Goal: Information Seeking & Learning: Learn about a topic

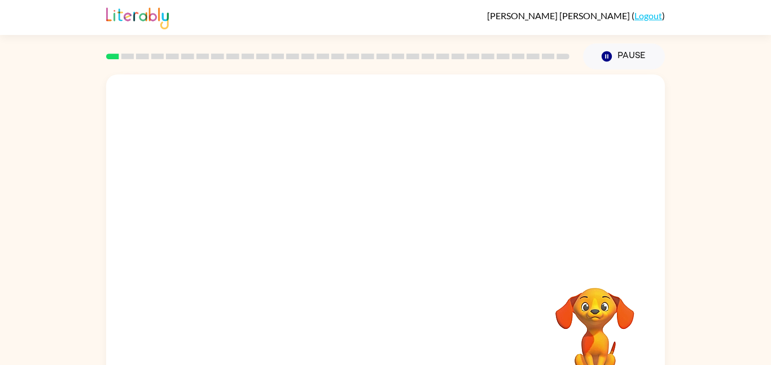
click at [259, 216] on video "Your browser must support playing .mp4 files to use Literably. Please try using…" at bounding box center [385, 170] width 559 height 190
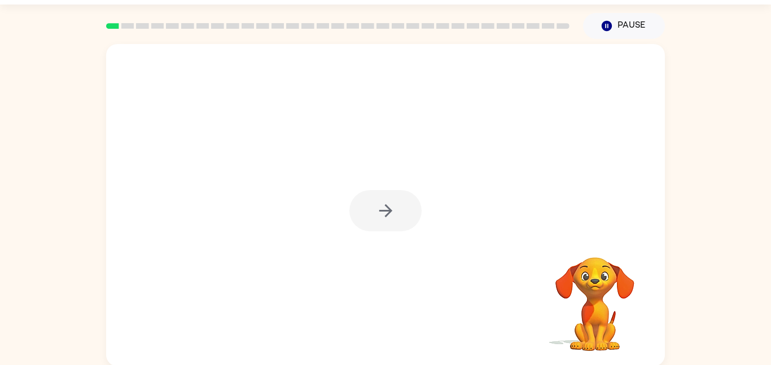
scroll to position [32, 0]
click at [413, 220] on div at bounding box center [385, 209] width 72 height 41
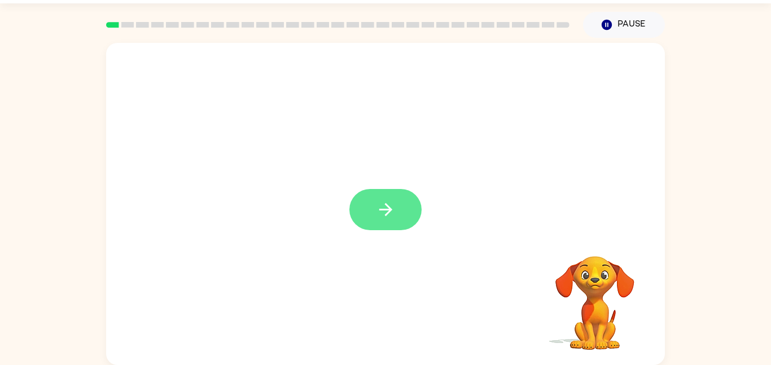
click at [380, 205] on icon "button" at bounding box center [386, 210] width 20 height 20
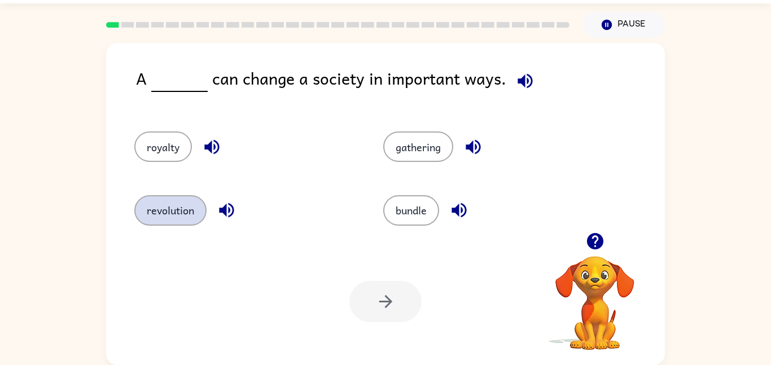
click at [183, 212] on button "revolution" at bounding box center [170, 210] width 72 height 30
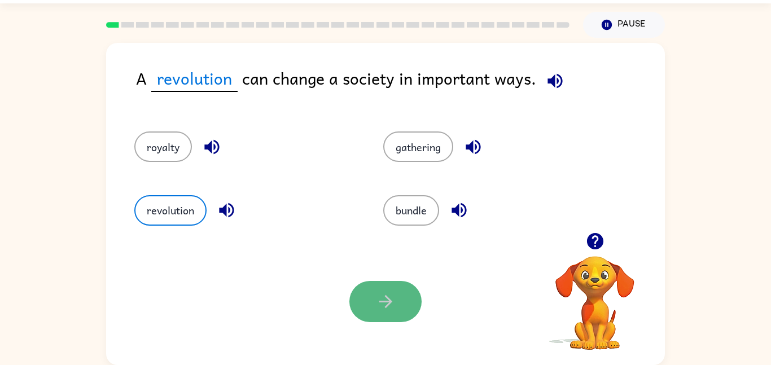
click at [389, 301] on icon "button" at bounding box center [385, 301] width 13 height 13
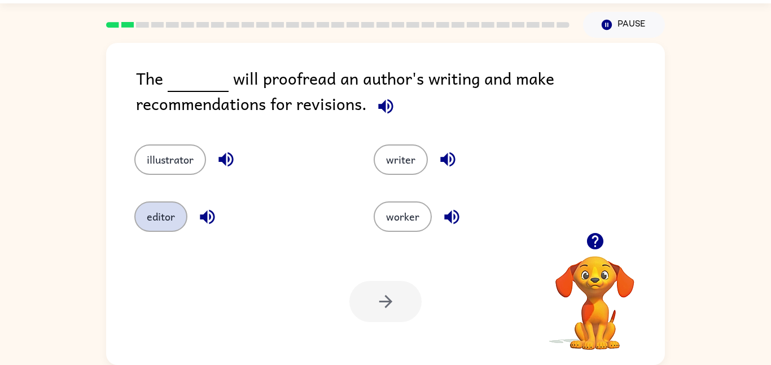
click at [165, 213] on button "editor" at bounding box center [160, 216] width 53 height 30
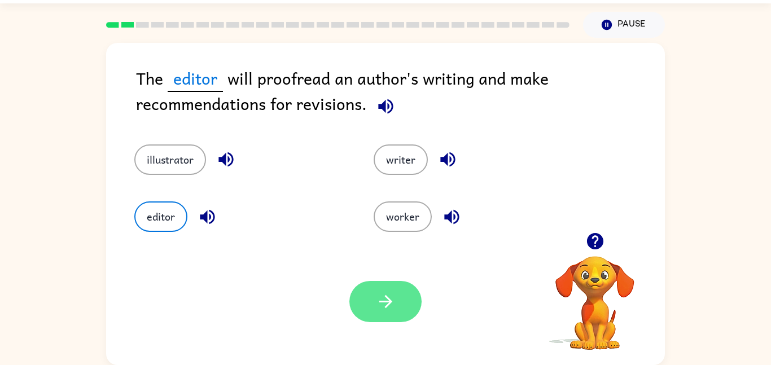
click at [394, 302] on icon "button" at bounding box center [386, 302] width 20 height 20
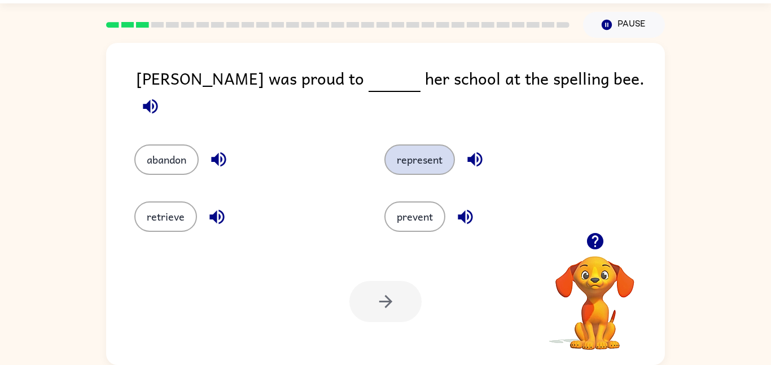
click at [426, 144] on button "represent" at bounding box center [419, 159] width 71 height 30
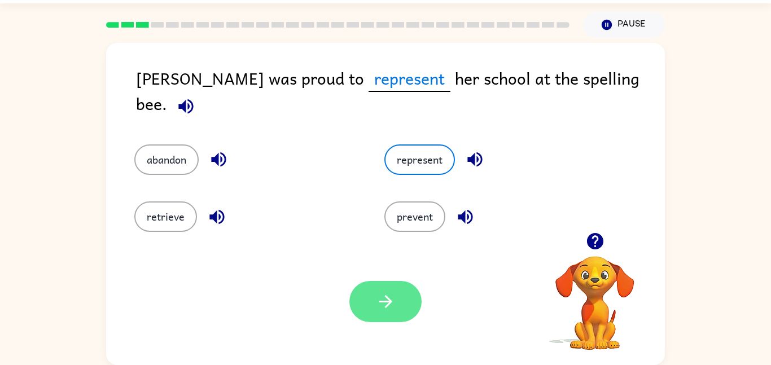
click at [393, 310] on icon "button" at bounding box center [386, 302] width 20 height 20
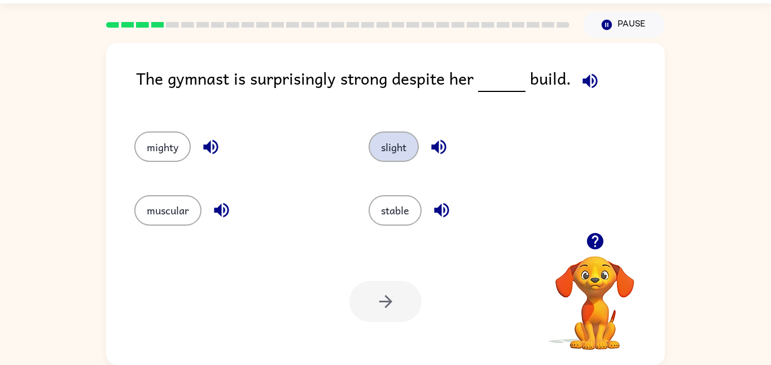
click at [374, 156] on button "slight" at bounding box center [394, 147] width 50 height 30
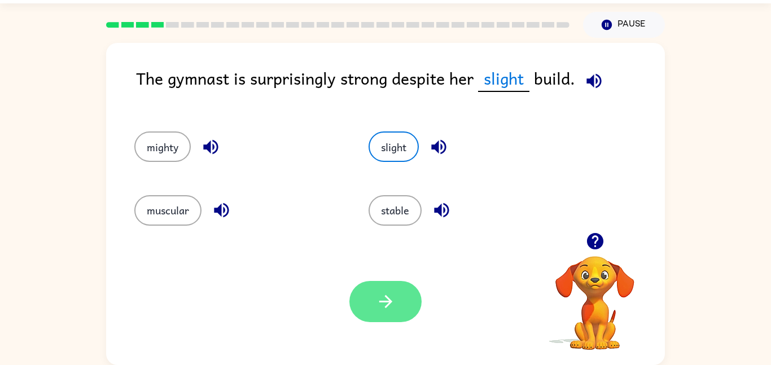
click at [389, 303] on icon "button" at bounding box center [385, 301] width 13 height 13
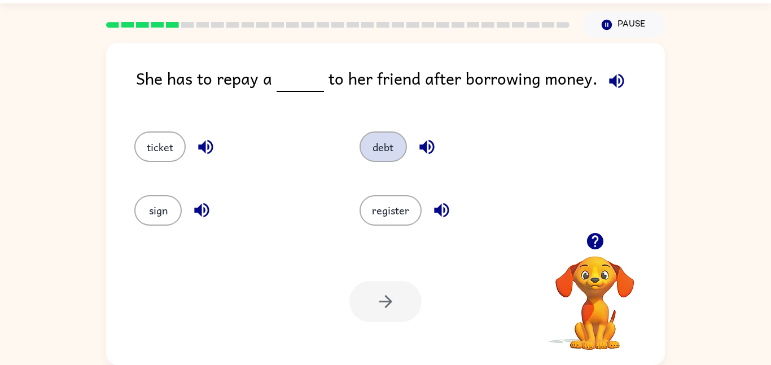
click at [379, 138] on button "debt" at bounding box center [383, 147] width 47 height 30
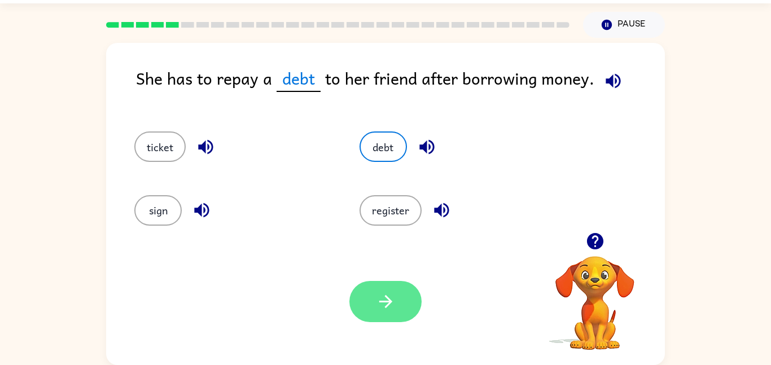
click at [393, 297] on icon "button" at bounding box center [386, 302] width 20 height 20
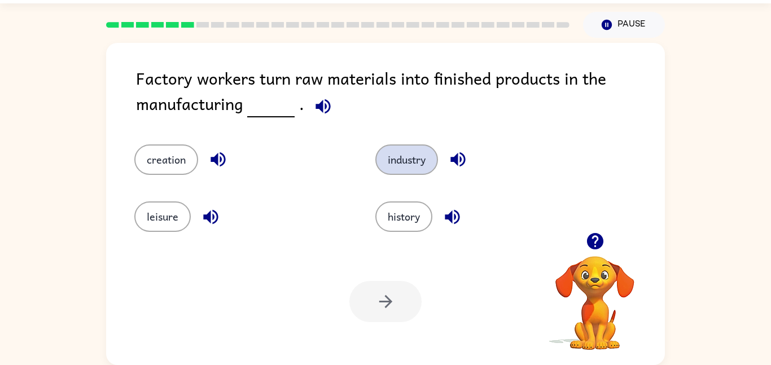
click at [408, 152] on button "industry" at bounding box center [406, 159] width 63 height 30
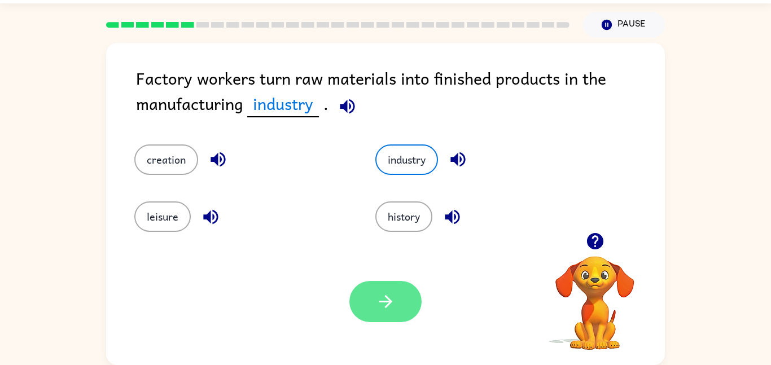
click at [394, 300] on icon "button" at bounding box center [386, 302] width 20 height 20
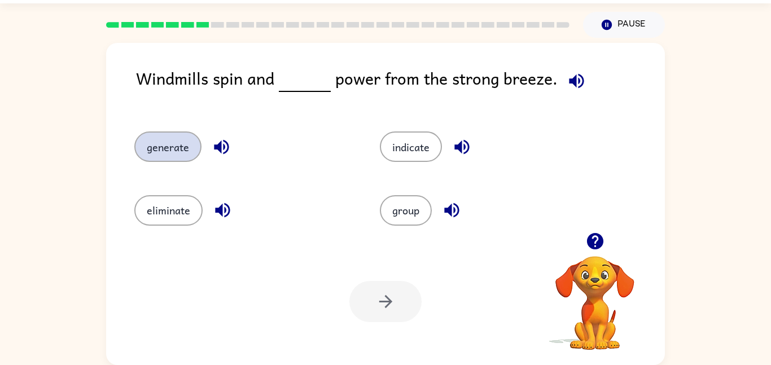
click at [167, 149] on button "generate" at bounding box center [167, 147] width 67 height 30
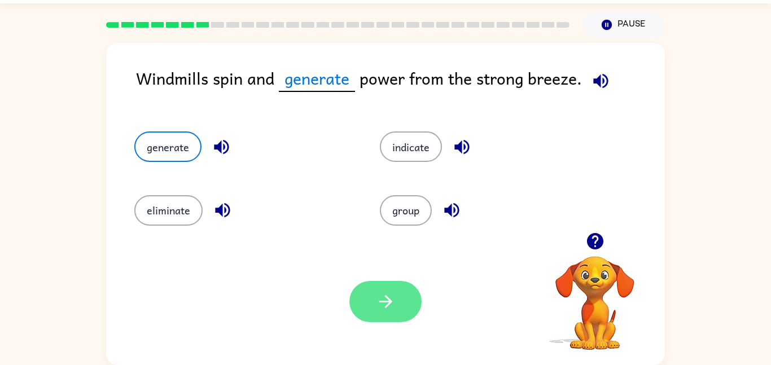
click at [400, 292] on button "button" at bounding box center [385, 301] width 72 height 41
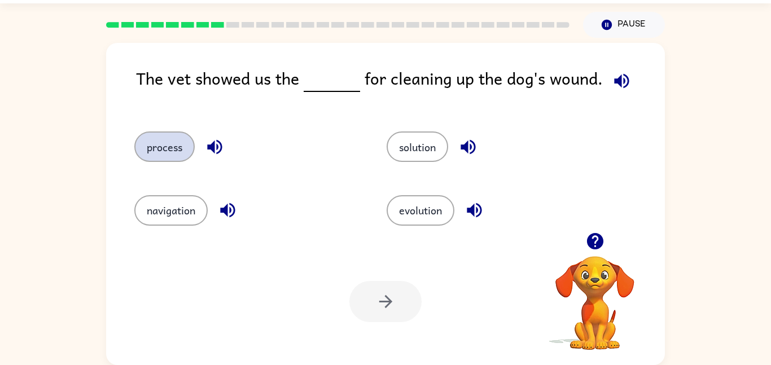
click at [161, 148] on button "process" at bounding box center [164, 147] width 60 height 30
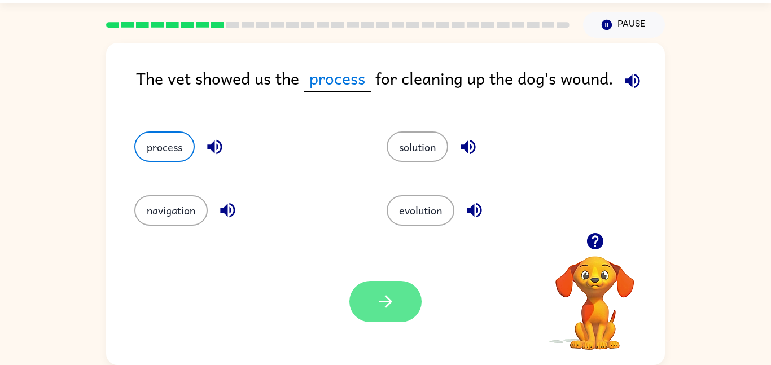
click at [391, 301] on icon "button" at bounding box center [386, 302] width 20 height 20
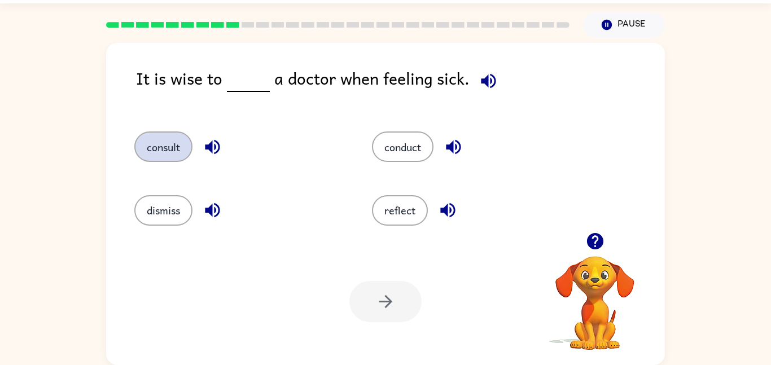
click at [152, 161] on button "consult" at bounding box center [163, 147] width 58 height 30
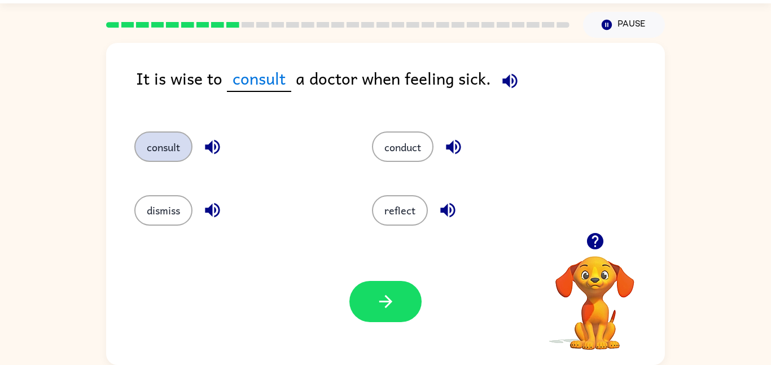
click at [154, 150] on button "consult" at bounding box center [163, 147] width 58 height 30
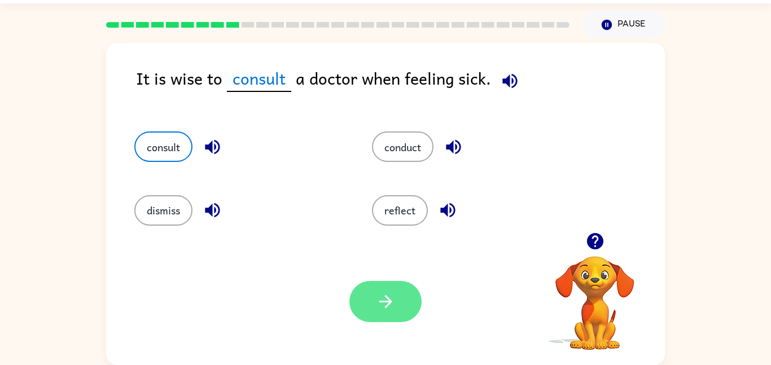
click at [388, 292] on icon "button" at bounding box center [386, 302] width 20 height 20
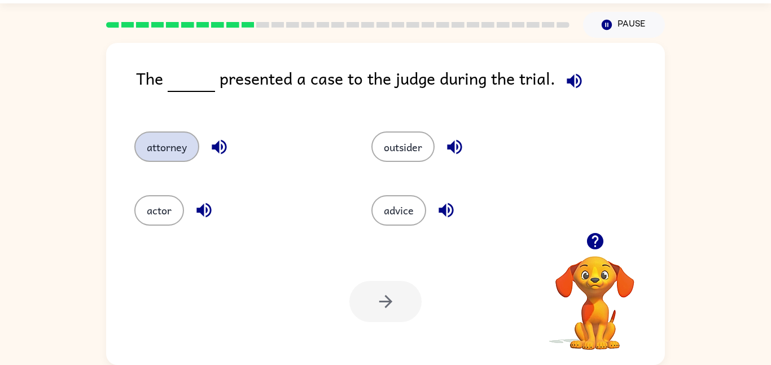
click at [156, 153] on button "attorney" at bounding box center [166, 147] width 65 height 30
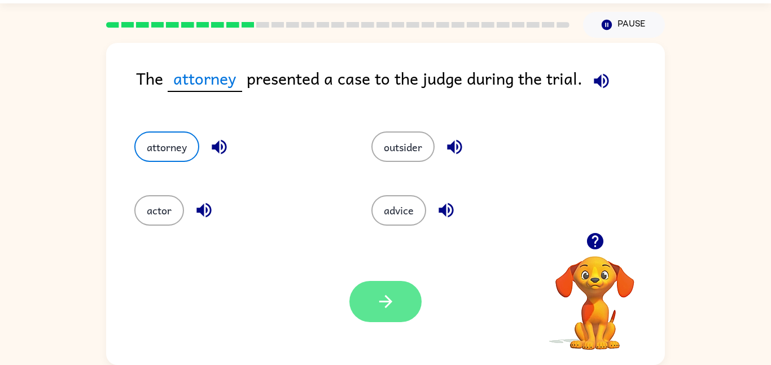
click at [393, 300] on icon "button" at bounding box center [386, 302] width 20 height 20
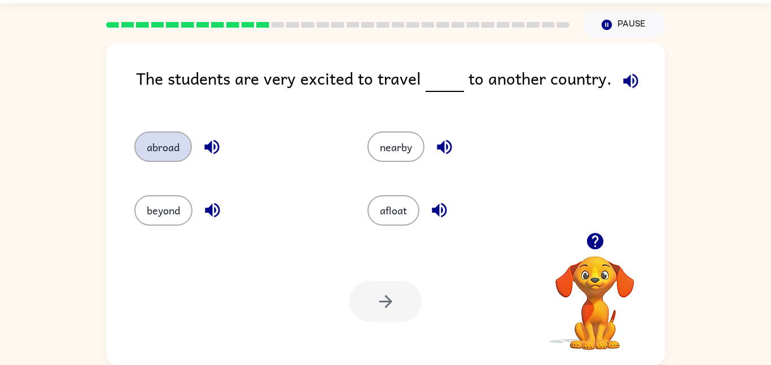
click at [152, 160] on button "abroad" at bounding box center [163, 147] width 58 height 30
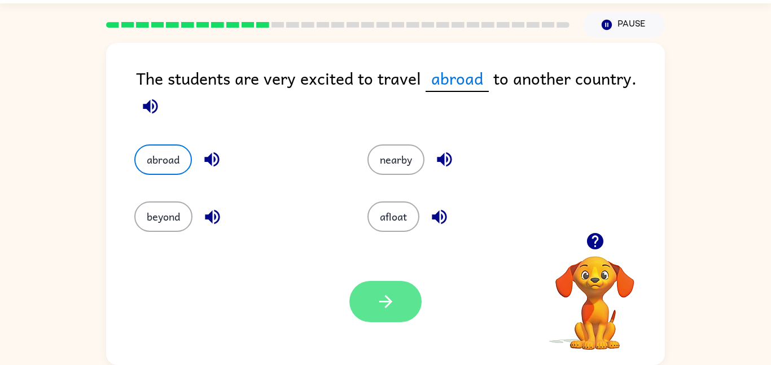
click at [377, 293] on icon "button" at bounding box center [386, 302] width 20 height 20
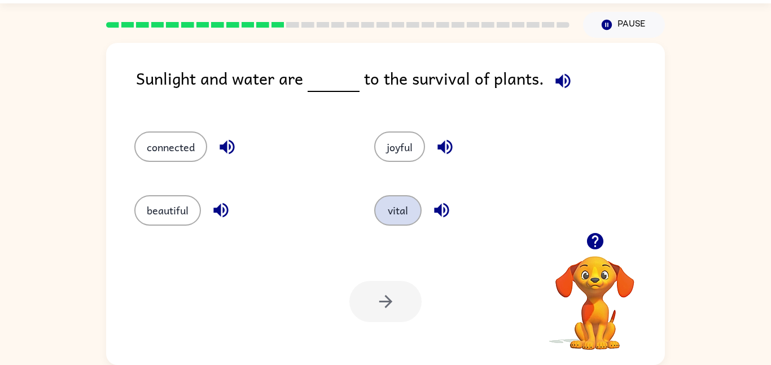
click at [382, 223] on button "vital" at bounding box center [397, 210] width 47 height 30
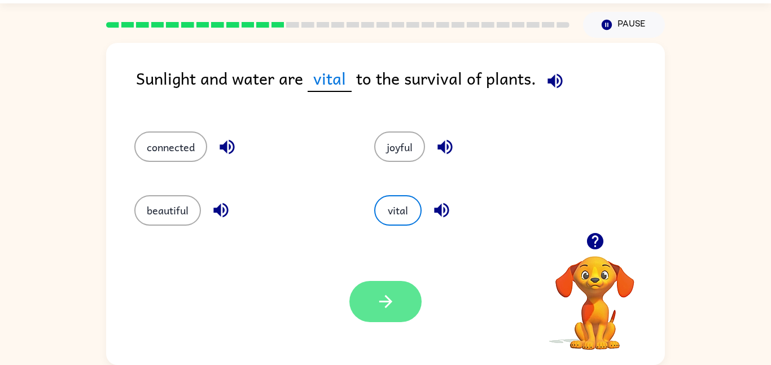
click at [392, 304] on icon "button" at bounding box center [386, 302] width 20 height 20
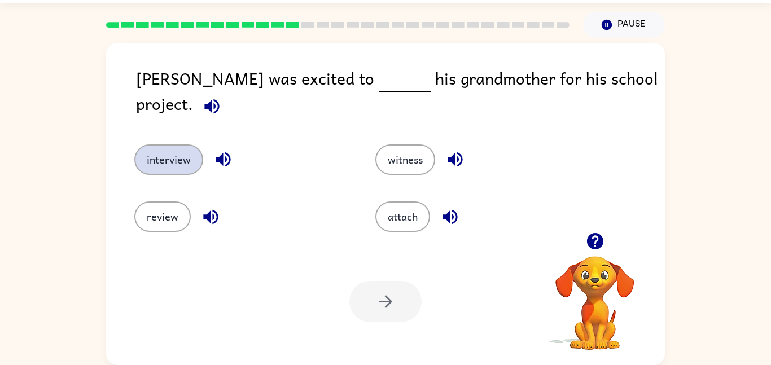
click at [157, 161] on button "interview" at bounding box center [168, 159] width 69 height 30
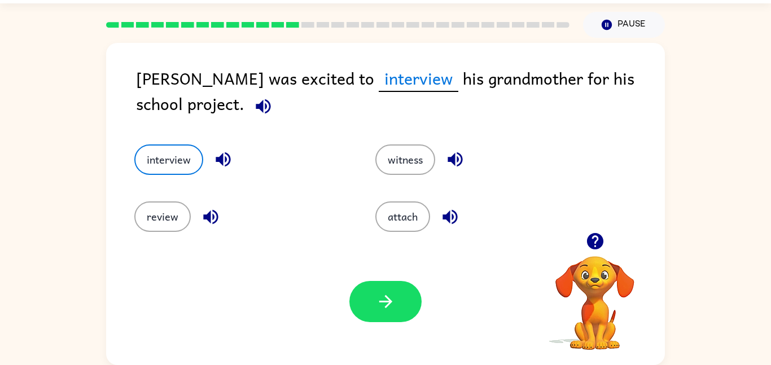
click at [377, 274] on div "Your browser must support playing .mp4 files to use Literably. Please try using…" at bounding box center [385, 301] width 559 height 127
click at [391, 290] on button "button" at bounding box center [385, 301] width 72 height 41
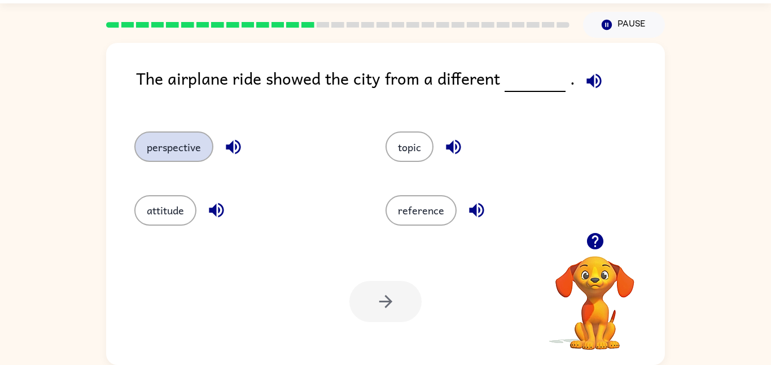
click at [170, 161] on button "perspective" at bounding box center [173, 147] width 79 height 30
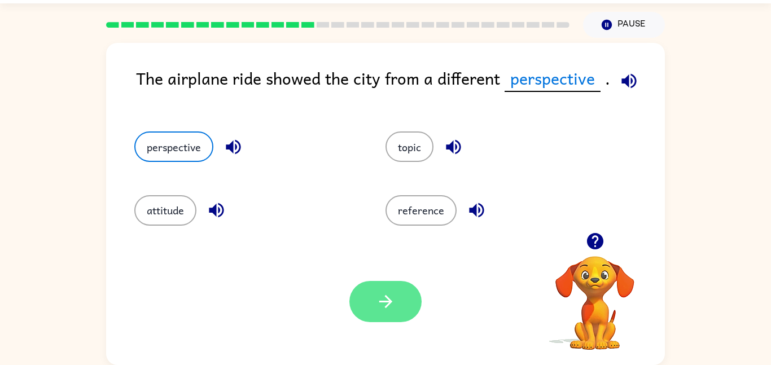
click at [381, 308] on icon "button" at bounding box center [386, 302] width 20 height 20
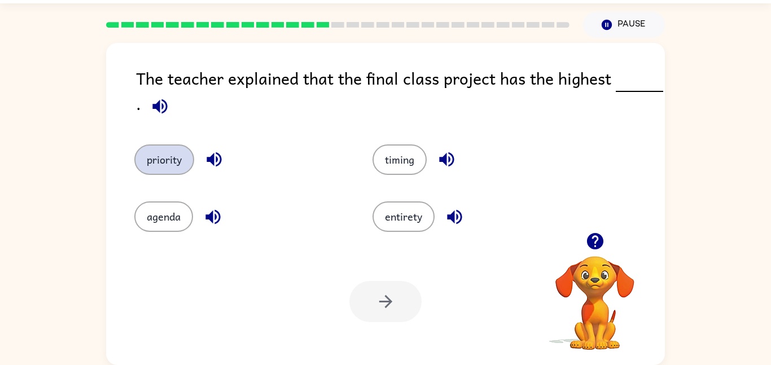
click at [181, 156] on button "priority" at bounding box center [164, 159] width 60 height 30
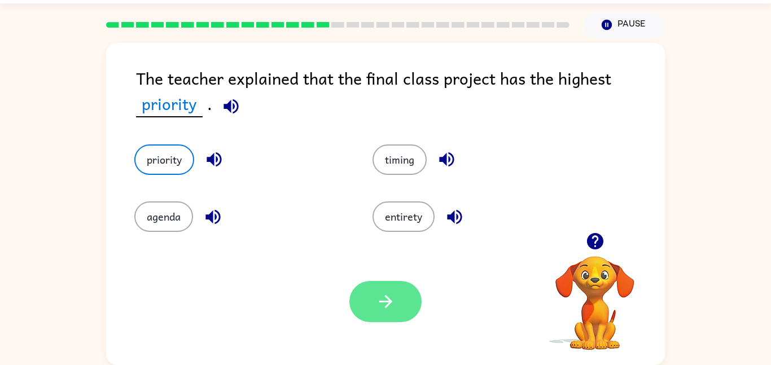
click at [369, 306] on button "button" at bounding box center [385, 301] width 72 height 41
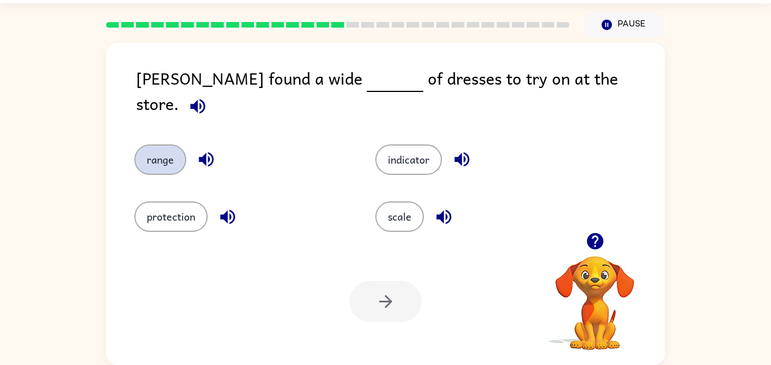
click at [150, 152] on button "range" at bounding box center [160, 159] width 52 height 30
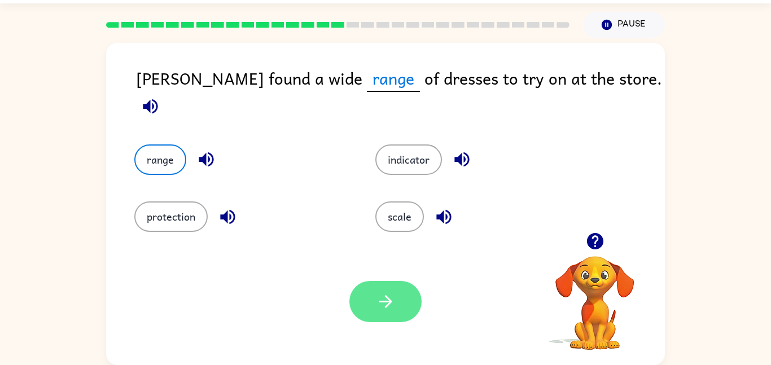
click at [392, 306] on icon "button" at bounding box center [386, 302] width 20 height 20
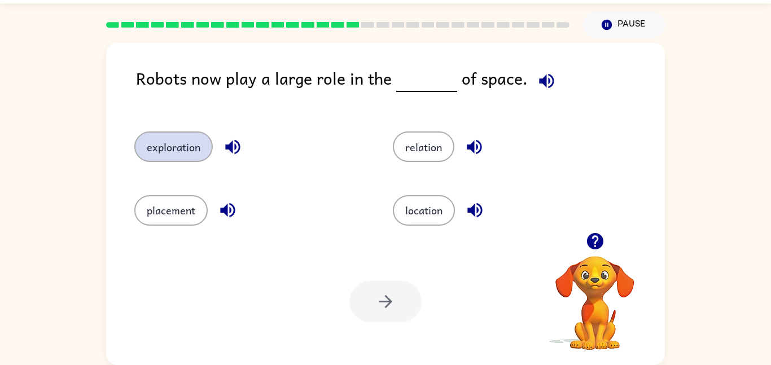
click at [173, 160] on button "exploration" at bounding box center [173, 147] width 78 height 30
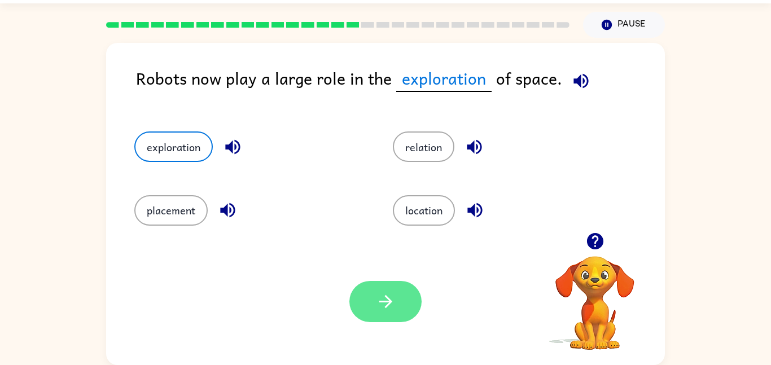
click at [389, 289] on button "button" at bounding box center [385, 301] width 72 height 41
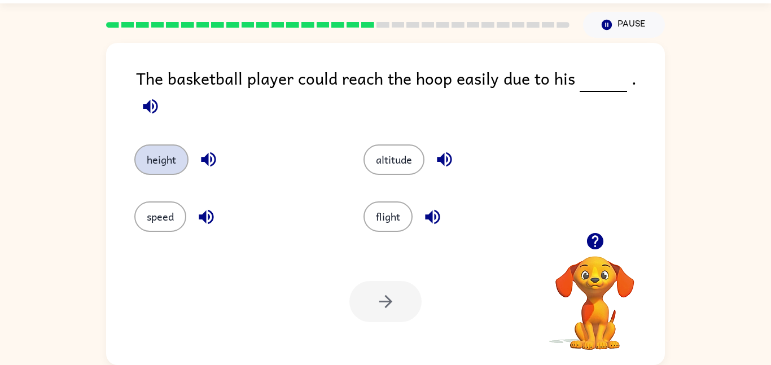
click at [160, 151] on button "height" at bounding box center [161, 159] width 54 height 30
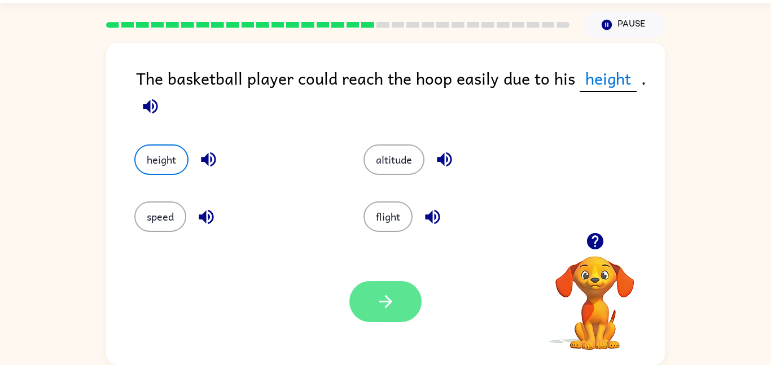
click at [395, 298] on icon "button" at bounding box center [386, 302] width 20 height 20
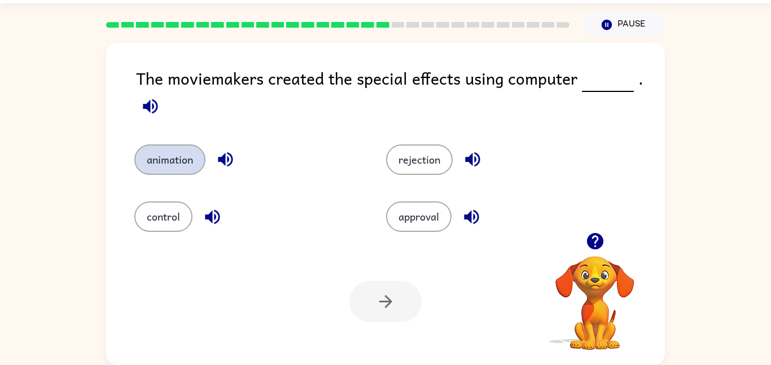
click at [183, 147] on button "animation" at bounding box center [169, 159] width 71 height 30
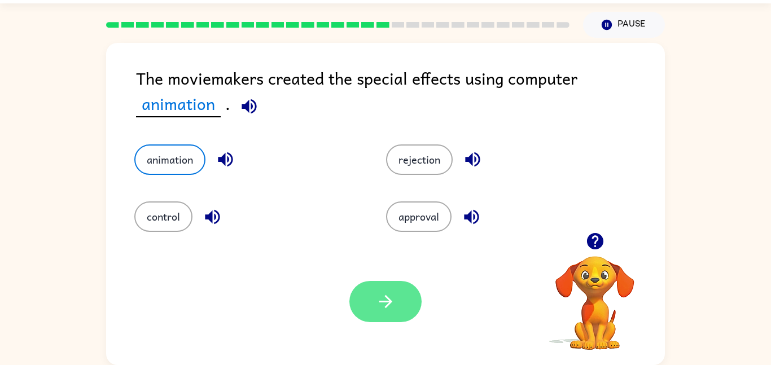
click at [388, 291] on button "button" at bounding box center [385, 301] width 72 height 41
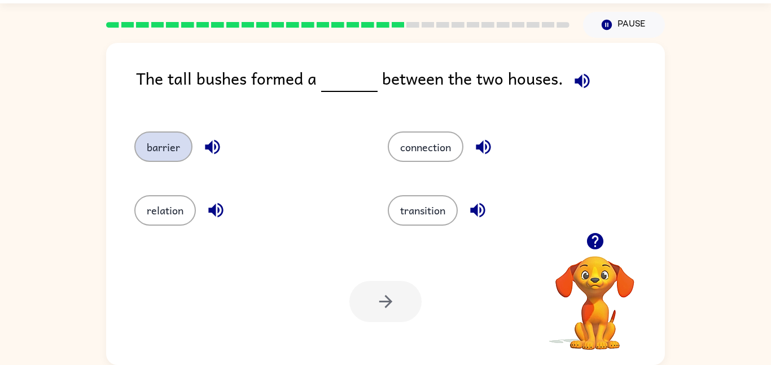
click at [161, 142] on button "barrier" at bounding box center [163, 147] width 58 height 30
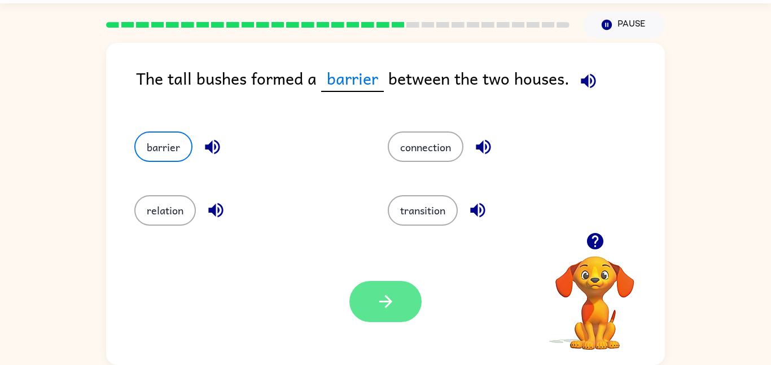
click at [385, 299] on icon "button" at bounding box center [386, 302] width 20 height 20
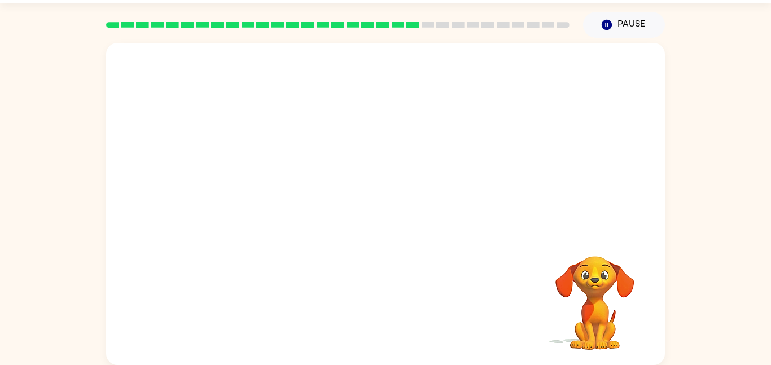
click at [443, 137] on video "Your browser must support playing .mp4 files to use Literably. Please try using…" at bounding box center [385, 138] width 559 height 190
click at [381, 204] on div at bounding box center [385, 209] width 72 height 41
click at [401, 209] on button "button" at bounding box center [385, 209] width 72 height 41
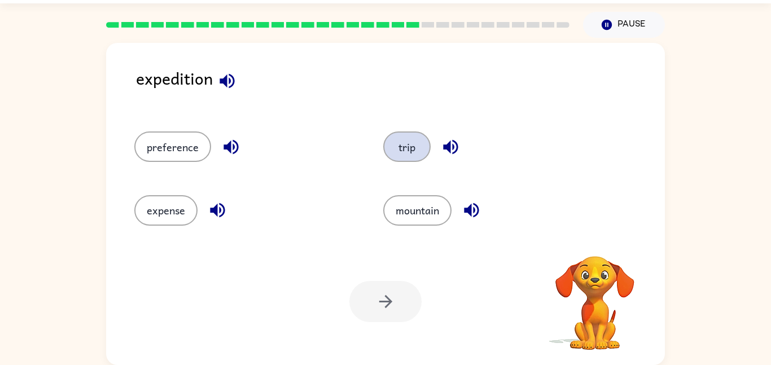
click at [417, 144] on button "trip" at bounding box center [406, 147] width 47 height 30
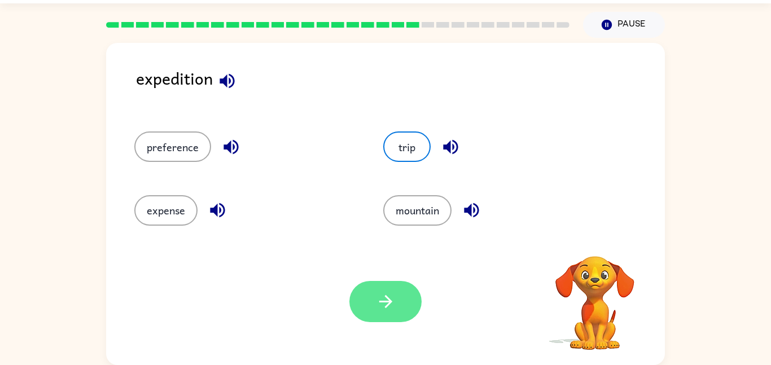
click at [392, 292] on icon "button" at bounding box center [386, 302] width 20 height 20
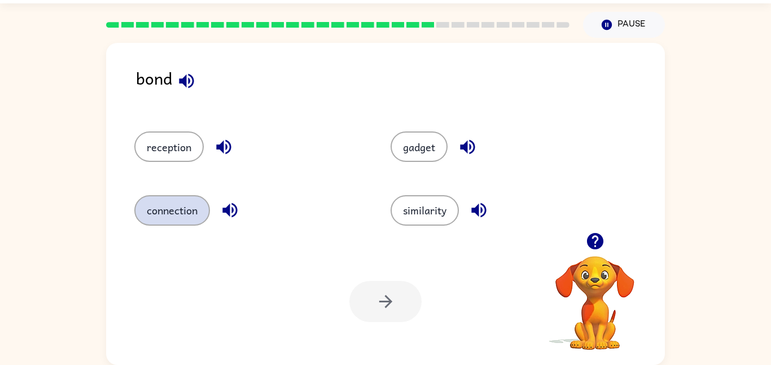
click at [176, 211] on button "connection" at bounding box center [172, 210] width 76 height 30
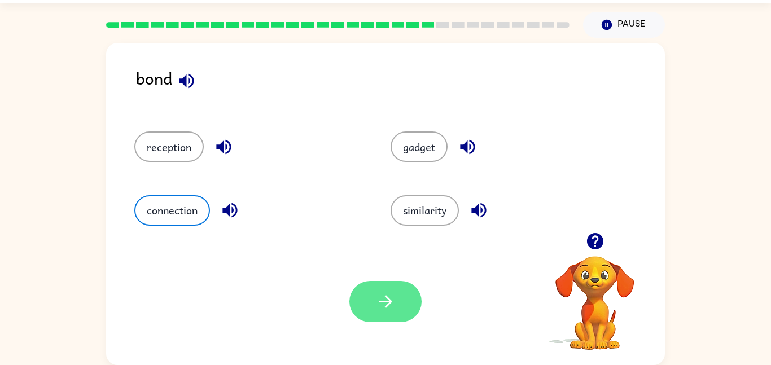
click at [394, 298] on icon "button" at bounding box center [386, 302] width 20 height 20
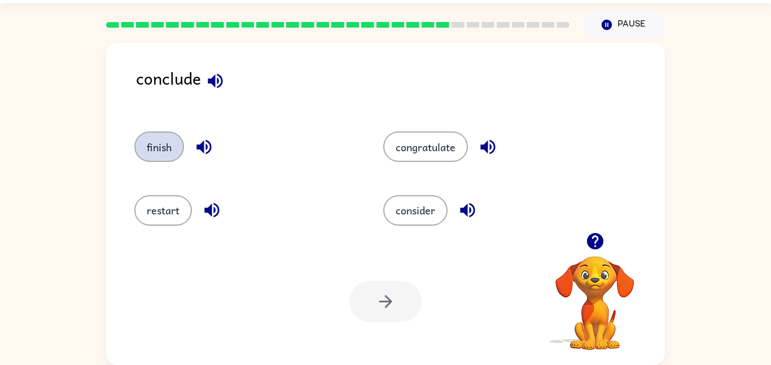
click at [159, 142] on button "finish" at bounding box center [159, 147] width 50 height 30
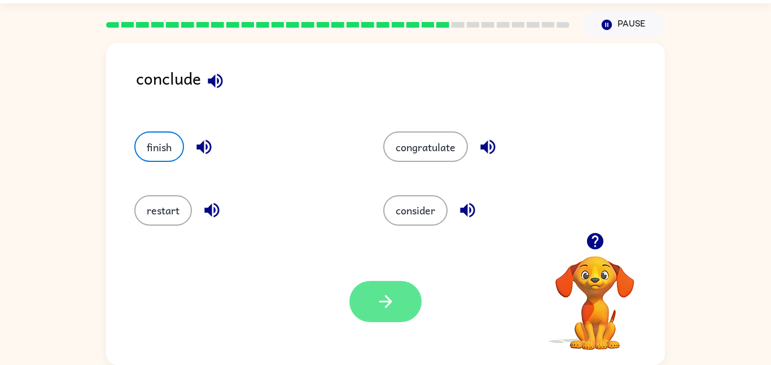
click at [386, 315] on button "button" at bounding box center [385, 301] width 72 height 41
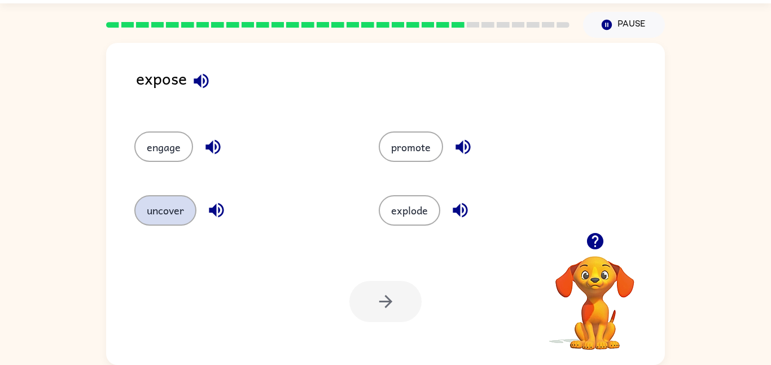
click at [168, 218] on button "uncover" at bounding box center [165, 210] width 62 height 30
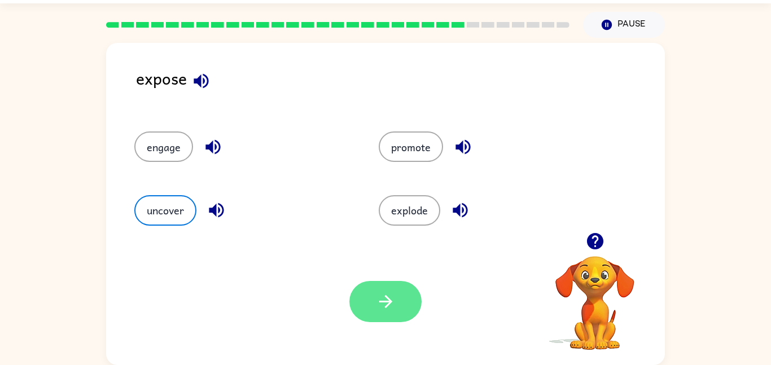
click at [374, 297] on button "button" at bounding box center [385, 301] width 72 height 41
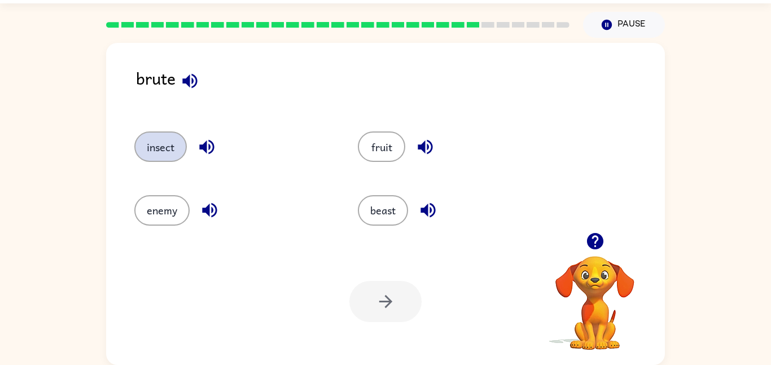
click at [158, 154] on button "insect" at bounding box center [160, 147] width 52 height 30
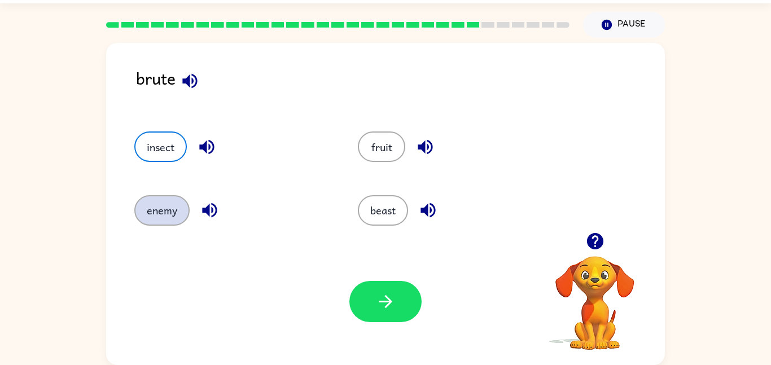
click at [177, 213] on button "enemy" at bounding box center [161, 210] width 55 height 30
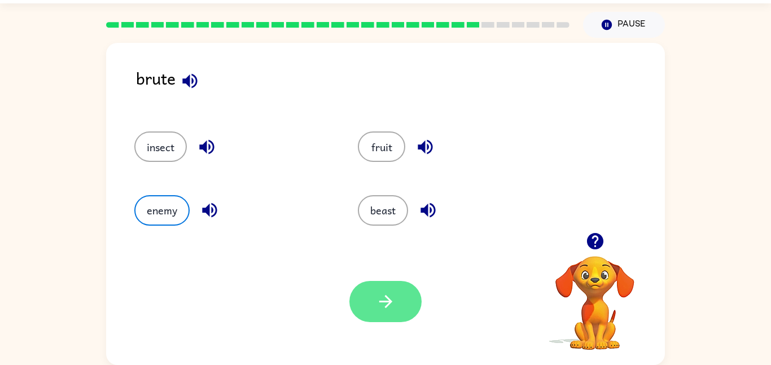
click at [408, 283] on button "button" at bounding box center [385, 301] width 72 height 41
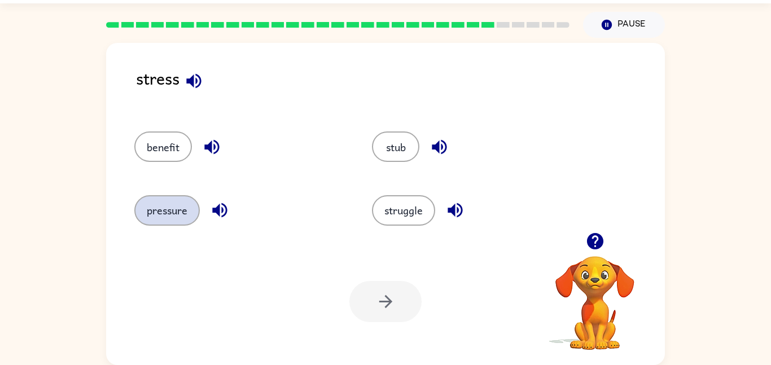
click at [174, 209] on button "pressure" at bounding box center [166, 210] width 65 height 30
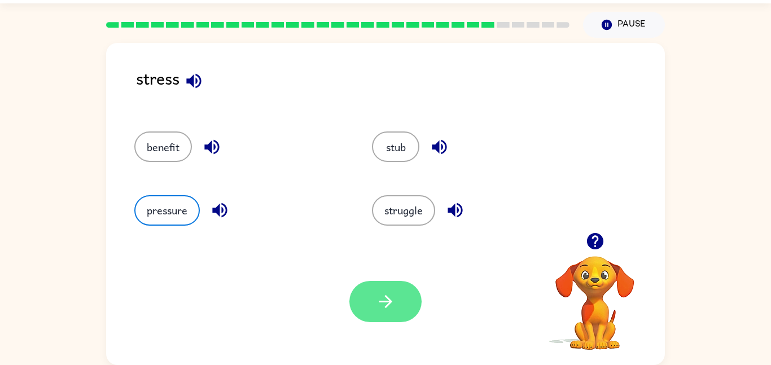
click at [380, 300] on icon "button" at bounding box center [386, 302] width 20 height 20
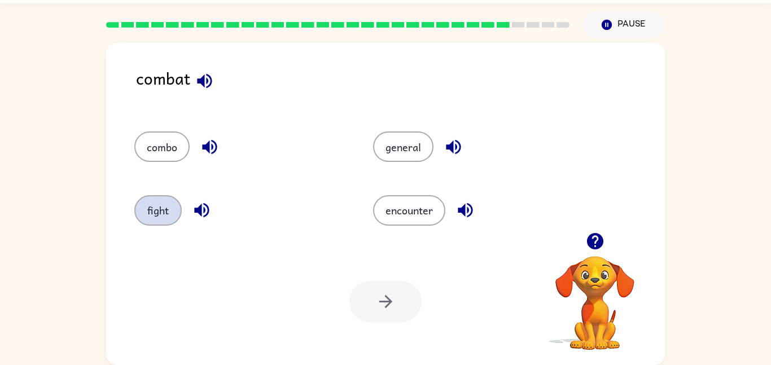
click at [157, 211] on button "fight" at bounding box center [157, 210] width 47 height 30
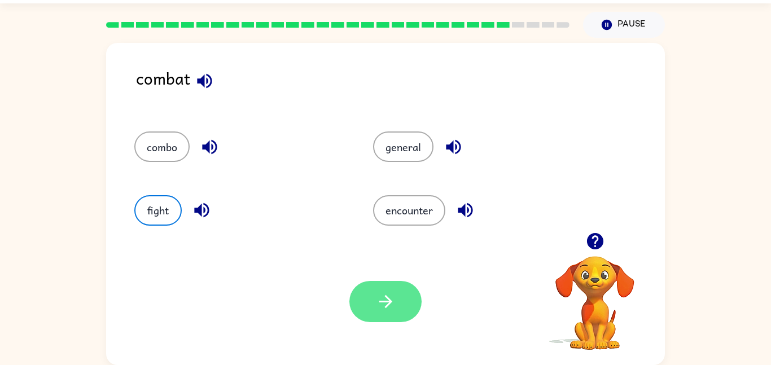
click at [376, 309] on icon "button" at bounding box center [386, 302] width 20 height 20
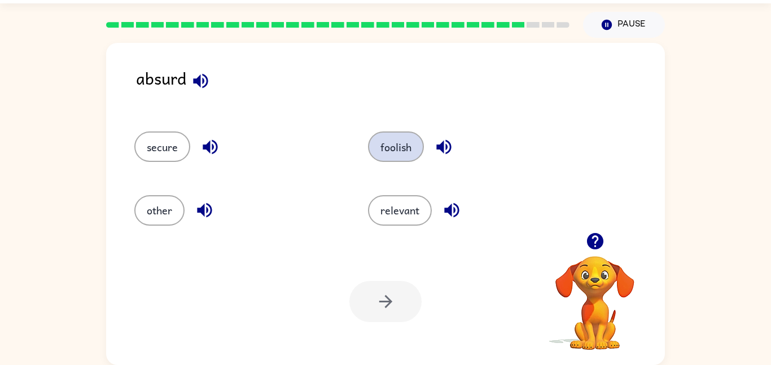
click at [389, 148] on button "foolish" at bounding box center [396, 147] width 56 height 30
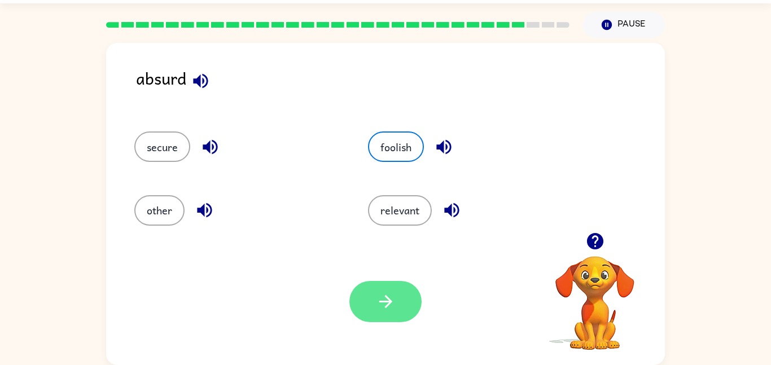
click at [382, 311] on icon "button" at bounding box center [386, 302] width 20 height 20
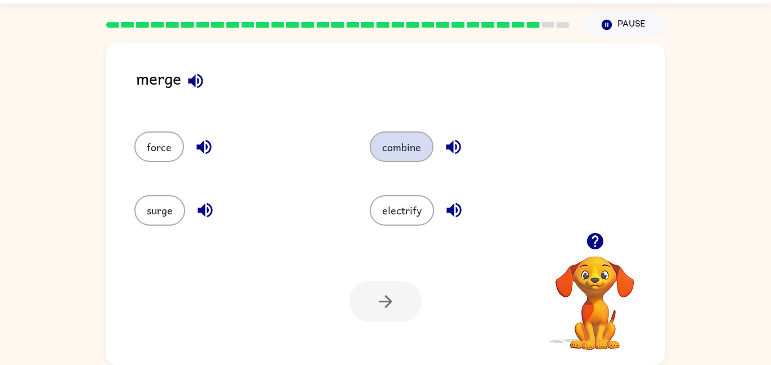
click at [405, 147] on button "combine" at bounding box center [402, 147] width 64 height 30
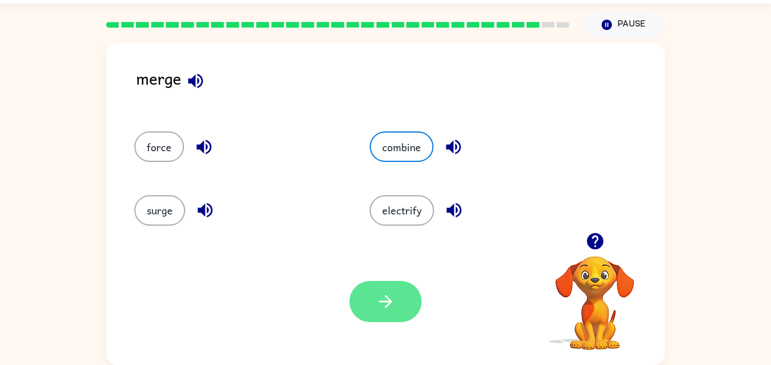
click at [391, 297] on icon "button" at bounding box center [386, 302] width 20 height 20
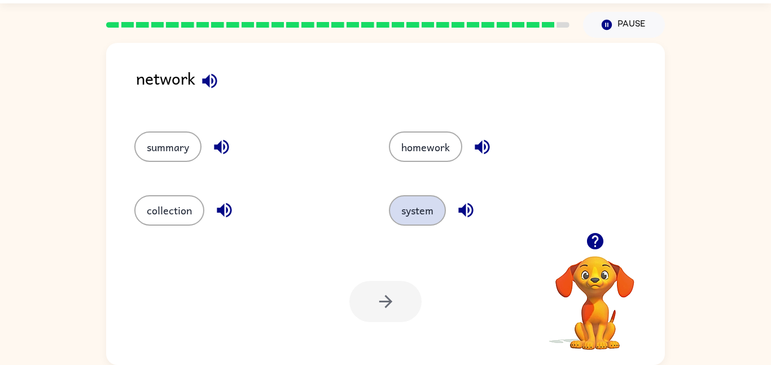
click at [417, 217] on button "system" at bounding box center [417, 210] width 57 height 30
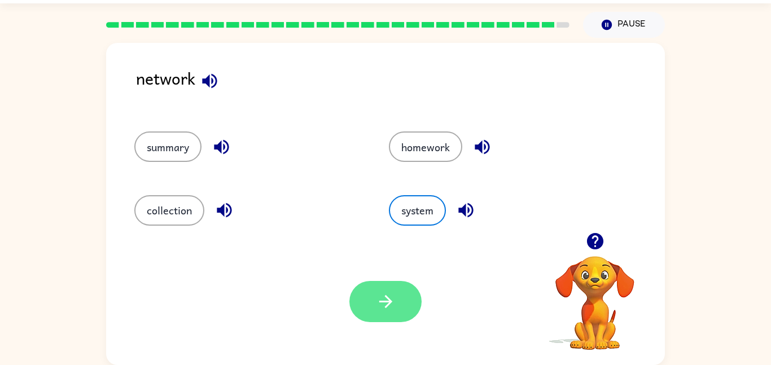
click at [393, 301] on icon "button" at bounding box center [386, 302] width 20 height 20
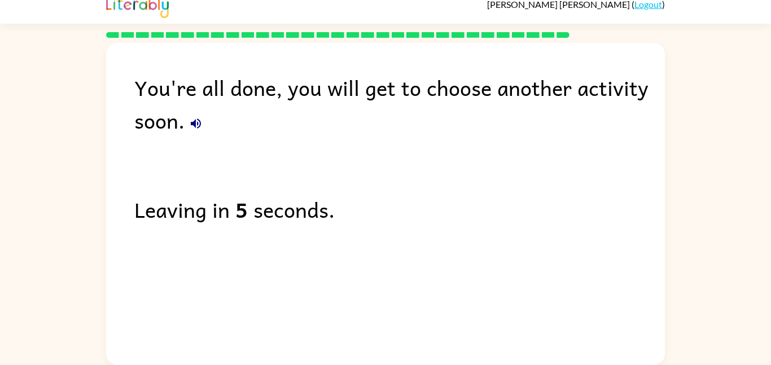
scroll to position [11, 0]
